Goal: Information Seeking & Learning: Learn about a topic

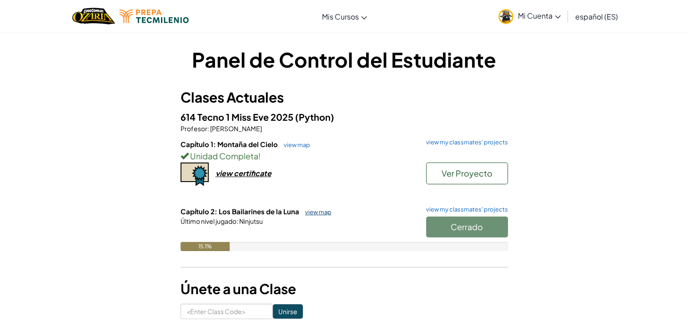
click at [319, 212] on link "view map" at bounding box center [315, 212] width 31 height 7
